Goal: Task Accomplishment & Management: Use online tool/utility

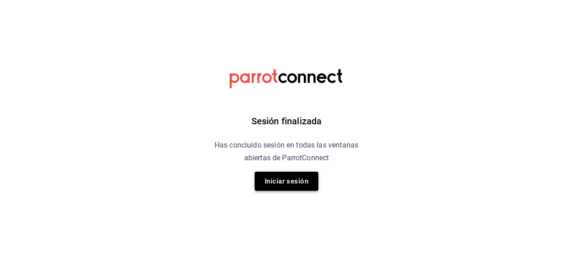
click at [286, 180] on button "Iniciar sesión" at bounding box center [287, 180] width 64 height 19
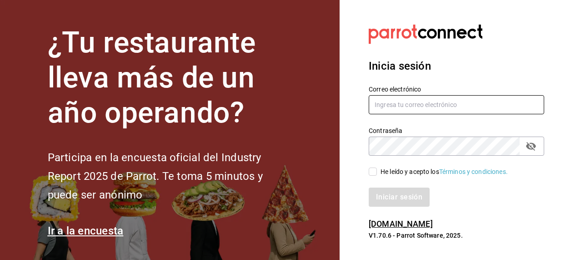
click at [399, 100] on input "text" at bounding box center [456, 104] width 175 height 19
click at [388, 102] on input "text" at bounding box center [456, 104] width 175 height 19
paste input "kevincucalon@gmail.com"
type input "kevincucalon@gmail.com"
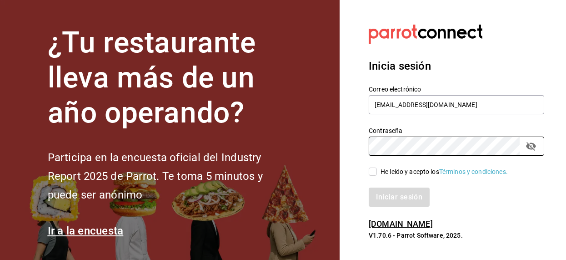
click at [373, 170] on input "He leído y acepto los Términos y condiciones." at bounding box center [373, 171] width 8 height 8
checkbox input "true"
click at [405, 197] on button "Iniciar sesión" at bounding box center [400, 196] width 62 height 19
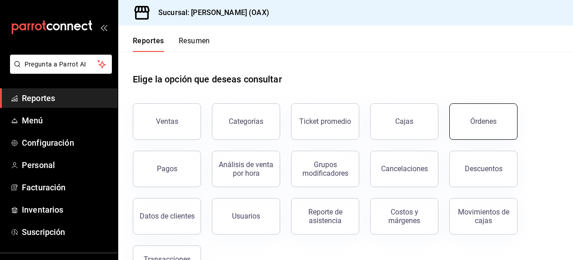
click at [490, 123] on div "Órdenes" at bounding box center [483, 121] width 26 height 9
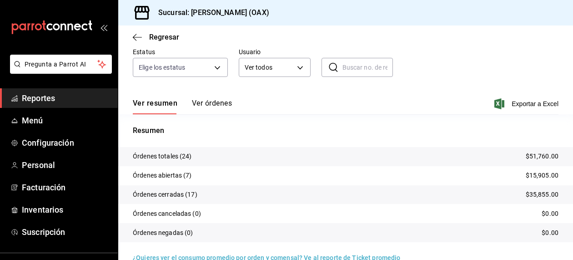
scroll to position [97, 0]
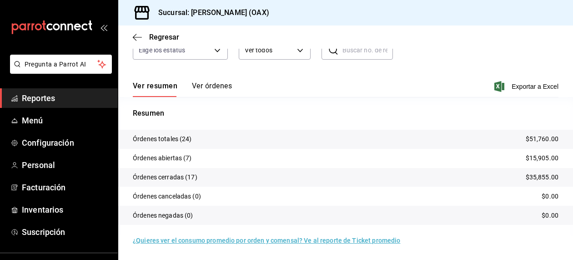
click at [446, 13] on div "Sucursal: [PERSON_NAME] (OAX)" at bounding box center [345, 12] width 455 height 25
click at [37, 120] on span "Menú" at bounding box center [66, 120] width 89 height 12
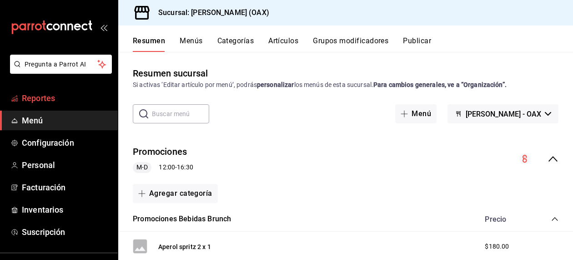
click at [53, 93] on span "Reportes" at bounding box center [66, 98] width 89 height 12
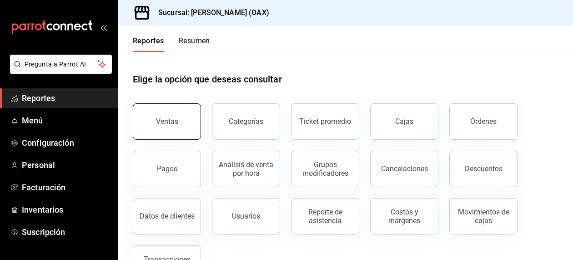
click at [171, 122] on div "Ventas" at bounding box center [167, 121] width 22 height 9
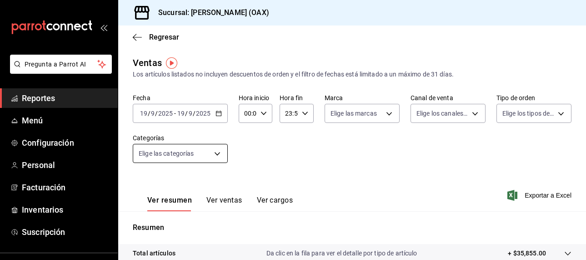
click at [214, 155] on body "Pregunta a Parrot AI Reportes Menú Configuración Personal Facturación Inventari…" at bounding box center [293, 130] width 586 height 260
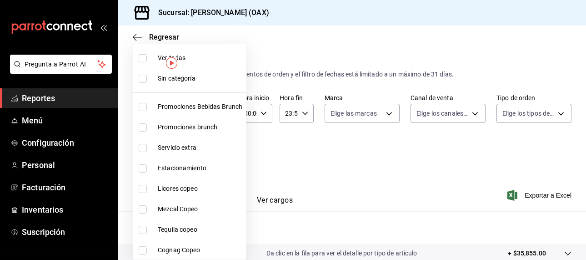
click at [194, 104] on span "Promociones Bebidas Brunch" at bounding box center [200, 107] width 85 height 10
type input "8ed44f33-4397-48eb-a10c-df725be60192"
checkbox input "true"
click at [186, 125] on span "Promociones brunch" at bounding box center [200, 127] width 85 height 10
type input "8ed44f33-4397-48eb-a10c-df725be60192,463459c9-37eb-4576-8402-f641077c2631"
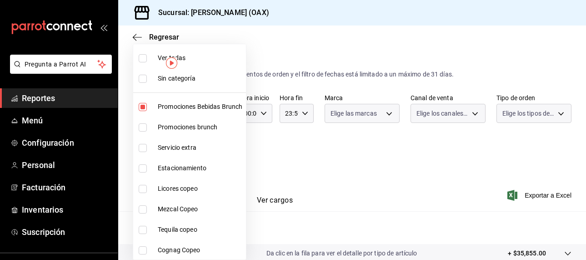
checkbox input "true"
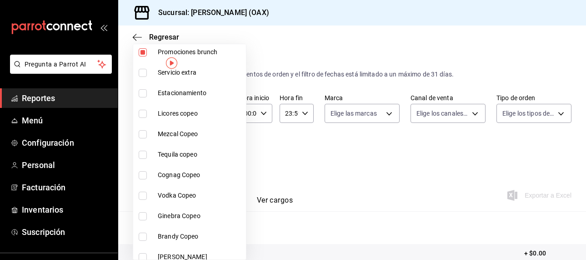
scroll to position [83, 0]
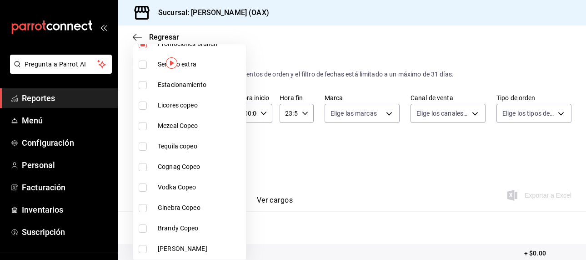
click at [180, 108] on span "Licores copeo" at bounding box center [200, 105] width 85 height 10
type input "8ed44f33-4397-48eb-a10c-df725be60192,463459c9-37eb-4576-8402-f641077c2631,53139…"
checkbox input "true"
click at [180, 122] on span "Mezcal Copeo" at bounding box center [200, 126] width 85 height 10
type input "8ed44f33-4397-48eb-a10c-df725be60192,463459c9-37eb-4576-8402-f641077c2631,53139…"
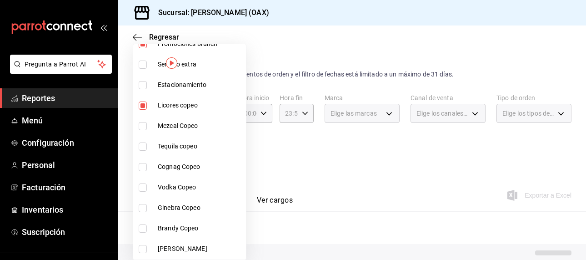
checkbox input "true"
click at [179, 143] on span "Tequila copeo" at bounding box center [200, 146] width 85 height 10
type input "8ed44f33-4397-48eb-a10c-df725be60192,463459c9-37eb-4576-8402-f641077c2631,53139…"
checkbox input "true"
click at [181, 166] on span "Cognag Copeo" at bounding box center [200, 167] width 85 height 10
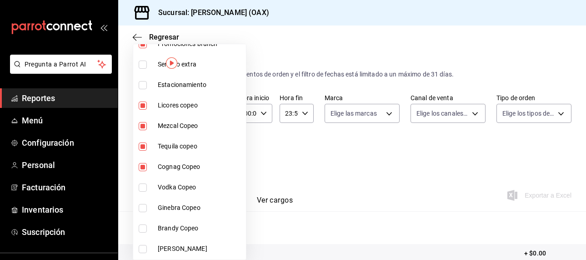
type input "8ed44f33-4397-48eb-a10c-df725be60192,463459c9-37eb-4576-8402-f641077c2631,53139…"
checkbox input "true"
click at [174, 185] on span "Vodka Copeo" at bounding box center [200, 187] width 85 height 10
click at [178, 210] on span "Ginebra Copeo" at bounding box center [200, 208] width 85 height 10
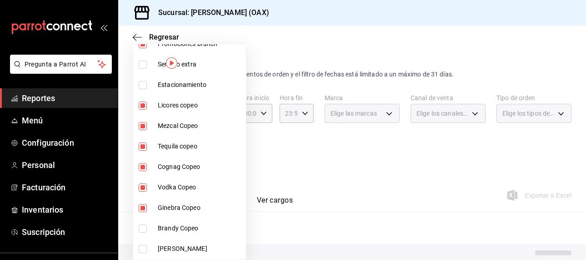
type input "8ed44f33-4397-48eb-a10c-df725be60192,463459c9-37eb-4576-8402-f641077c2631,53139…"
checkbox input "true"
drag, startPoint x: 179, startPoint y: 223, endPoint x: 243, endPoint y: 135, distance: 108.6
click at [179, 224] on span "Brandy Copeo" at bounding box center [200, 228] width 85 height 10
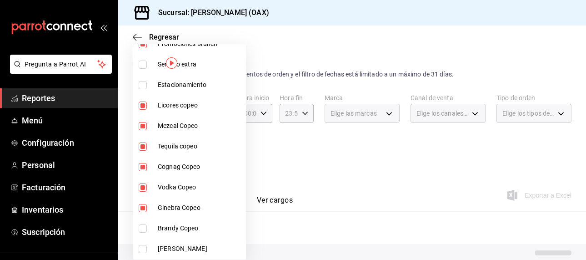
type input "8ed44f33-4397-48eb-a10c-df725be60192,463459c9-37eb-4576-8402-f641077c2631,53139…"
checkbox input "true"
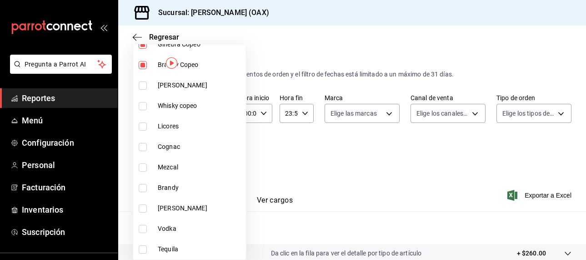
scroll to position [252, 0]
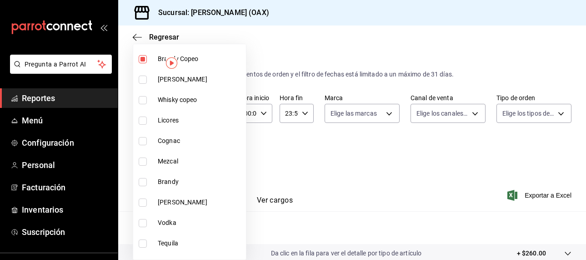
click at [172, 80] on span "[PERSON_NAME]" at bounding box center [200, 80] width 85 height 10
type input "8ed44f33-4397-48eb-a10c-df725be60192,463459c9-37eb-4576-8402-f641077c2631,53139…"
checkbox input "true"
click at [175, 97] on span "Whisky copeo" at bounding box center [200, 100] width 85 height 10
type input "8ed44f33-4397-48eb-a10c-df725be60192,463459c9-37eb-4576-8402-f641077c2631,53139…"
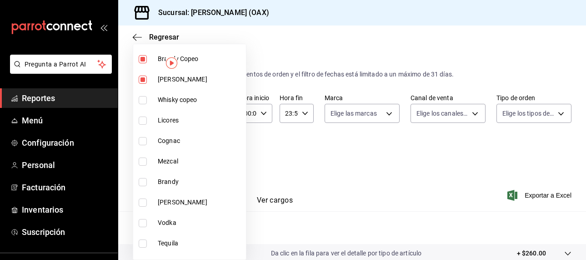
checkbox input "true"
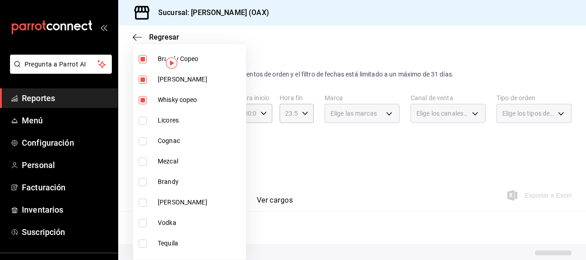
click at [174, 118] on span "Licores" at bounding box center [200, 120] width 85 height 10
type input "8ed44f33-4397-48eb-a10c-df725be60192,463459c9-37eb-4576-8402-f641077c2631,53139…"
checkbox input "true"
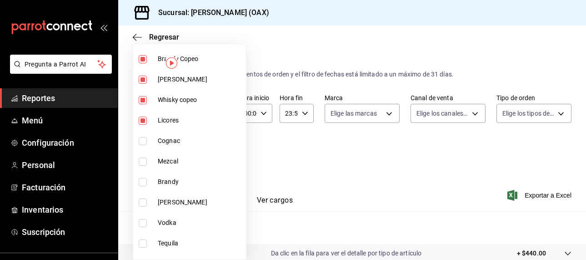
click at [172, 141] on span "Cognac" at bounding box center [200, 141] width 85 height 10
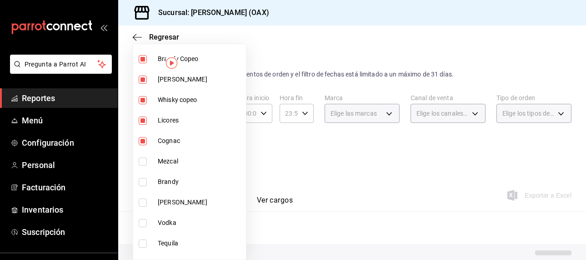
type input "8ed44f33-4397-48eb-a10c-df725be60192,463459c9-37eb-4576-8402-f641077c2631,53139…"
checkbox input "true"
click at [170, 161] on span "Mezcal" at bounding box center [200, 161] width 85 height 10
type input "8ed44f33-4397-48eb-a10c-df725be60192,463459c9-37eb-4576-8402-f641077c2631,53139…"
checkbox input "true"
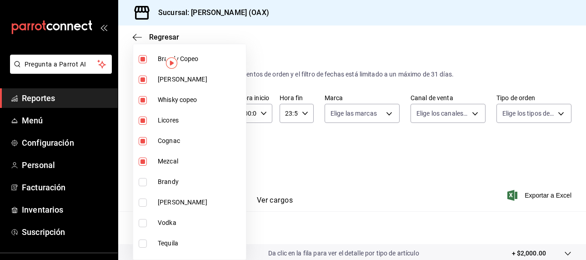
click at [170, 179] on span "Brandy" at bounding box center [200, 182] width 85 height 10
type input "8ed44f33-4397-48eb-a10c-df725be60192,463459c9-37eb-4576-8402-f641077c2631,53139…"
checkbox input "true"
click at [167, 200] on span "[PERSON_NAME]" at bounding box center [200, 202] width 85 height 10
type input "8ed44f33-4397-48eb-a10c-df725be60192,463459c9-37eb-4576-8402-f641077c2631,53139…"
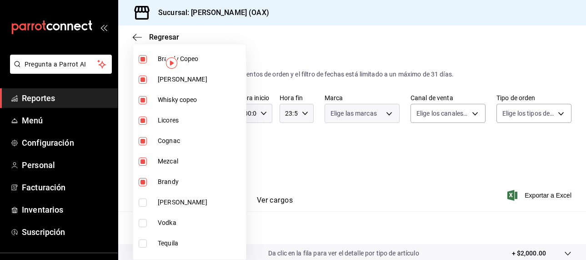
checkbox input "true"
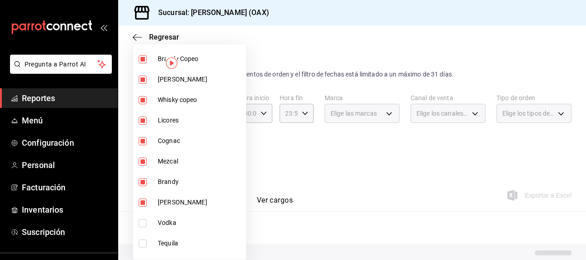
click at [168, 224] on span "Vodka" at bounding box center [200, 223] width 85 height 10
type input "8ed44f33-4397-48eb-a10c-df725be60192,463459c9-37eb-4576-8402-f641077c2631,53139…"
checkbox input "true"
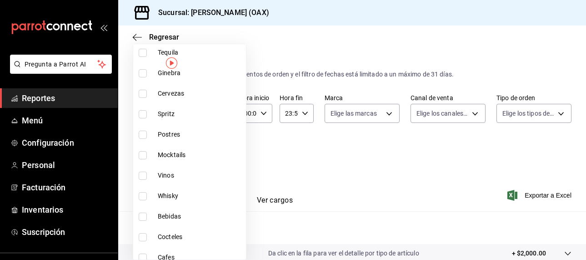
scroll to position [373, 0]
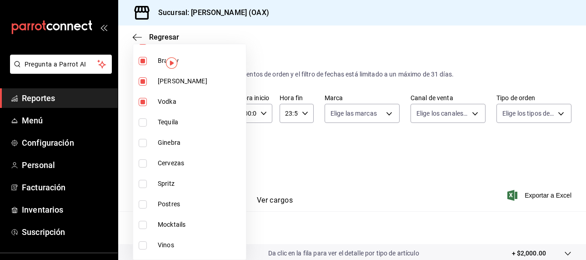
click at [164, 123] on span "Tequila" at bounding box center [200, 122] width 85 height 10
type input "8ed44f33-4397-48eb-a10c-df725be60192,463459c9-37eb-4576-8402-f641077c2631,53139…"
checkbox input "true"
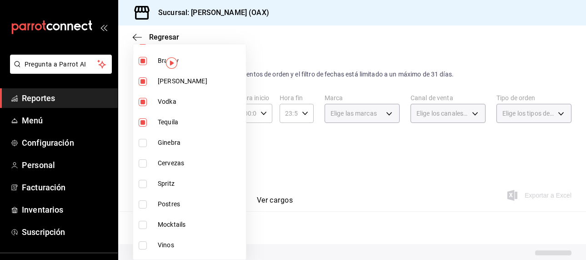
click at [168, 140] on span "Ginebra" at bounding box center [200, 143] width 85 height 10
type input "8ed44f33-4397-48eb-a10c-df725be60192,463459c9-37eb-4576-8402-f641077c2631,53139…"
checkbox input "true"
click at [170, 164] on span "Cervezas" at bounding box center [200, 163] width 85 height 10
type input "8ed44f33-4397-48eb-a10c-df725be60192,463459c9-37eb-4576-8402-f641077c2631,53139…"
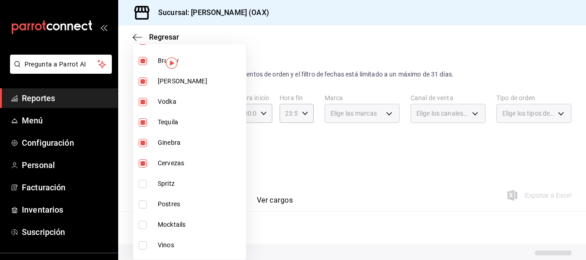
checkbox input "true"
click at [167, 181] on span "Spritz" at bounding box center [200, 184] width 85 height 10
type input "8ed44f33-4397-48eb-a10c-df725be60192,463459c9-37eb-4576-8402-f641077c2631,53139…"
checkbox input "true"
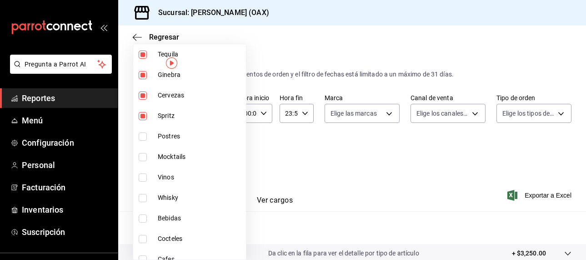
scroll to position [450, 0]
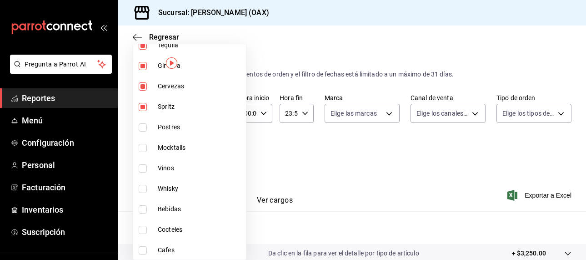
click at [195, 148] on span "Mocktails" at bounding box center [200, 148] width 85 height 10
type input "8ed44f33-4397-48eb-a10c-df725be60192,463459c9-37eb-4576-8402-f641077c2631,53139…"
checkbox input "true"
click at [180, 164] on span "Vinos" at bounding box center [200, 168] width 85 height 10
type input "8ed44f33-4397-48eb-a10c-df725be60192,463459c9-37eb-4576-8402-f641077c2631,53139…"
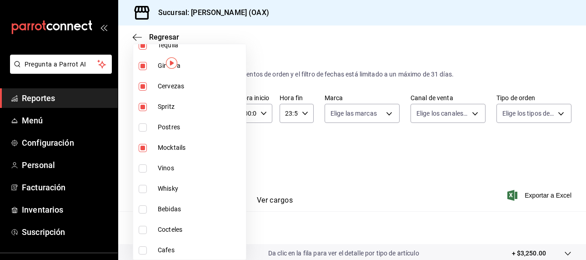
checkbox input "true"
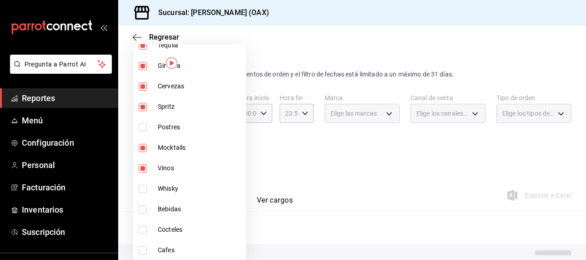
click at [170, 190] on span "Whisky" at bounding box center [200, 189] width 85 height 10
type input "8ed44f33-4397-48eb-a10c-df725be60192,463459c9-37eb-4576-8402-f641077c2631,53139…"
checkbox input "true"
click at [175, 210] on span "Bebidas" at bounding box center [200, 209] width 85 height 10
type input "8ed44f33-4397-48eb-a10c-df725be60192,463459c9-37eb-4576-8402-f641077c2631,53139…"
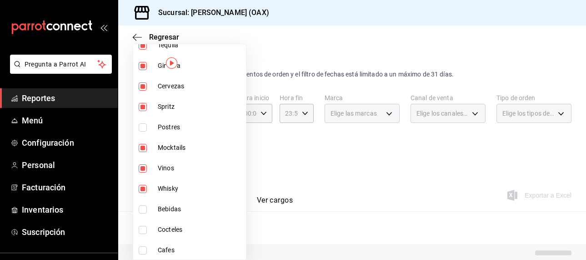
checkbox input "true"
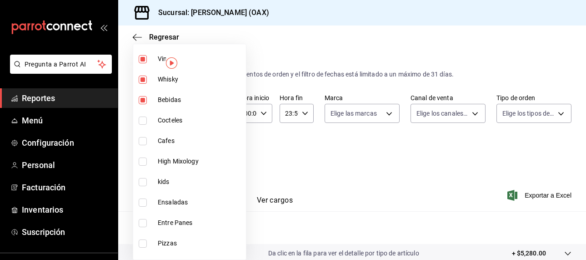
scroll to position [572, 0]
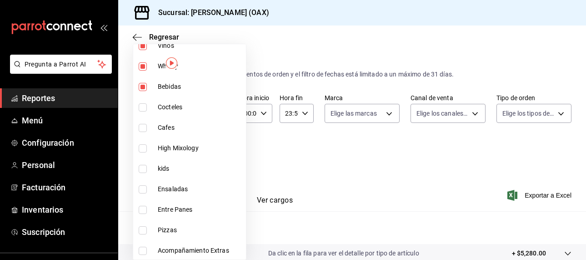
click at [179, 110] on span "Cocteles" at bounding box center [200, 107] width 85 height 10
type input "8ed44f33-4397-48eb-a10c-df725be60192,463459c9-37eb-4576-8402-f641077c2631,53139…"
checkbox input "true"
click at [173, 128] on span "Cafes" at bounding box center [200, 128] width 85 height 10
click at [175, 146] on span "High Mixology" at bounding box center [200, 148] width 85 height 10
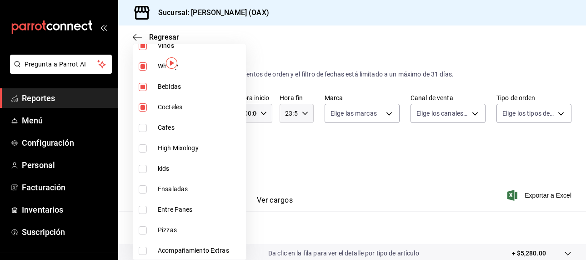
type input "8ed44f33-4397-48eb-a10c-df725be60192,463459c9-37eb-4576-8402-f641077c2631,53139…"
checkbox input "true"
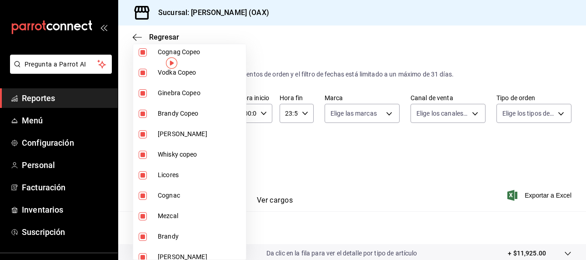
scroll to position [75, 0]
click at [375, 152] on div at bounding box center [293, 130] width 586 height 260
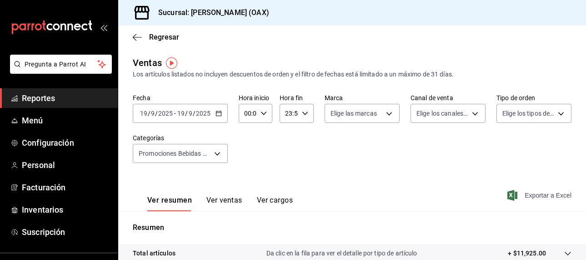
click at [540, 192] on span "Exportar a Excel" at bounding box center [540, 195] width 62 height 11
